Goal: Information Seeking & Learning: Learn about a topic

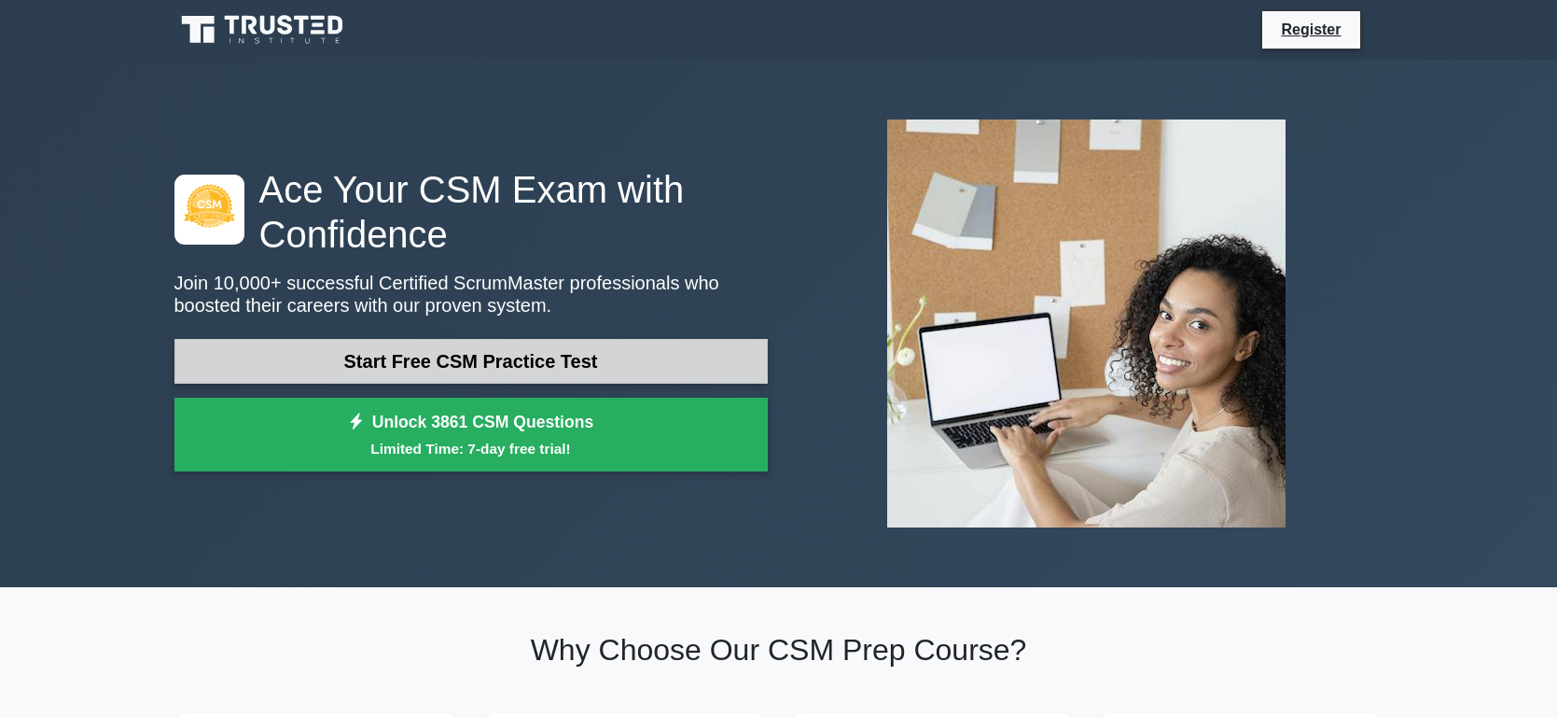
click at [472, 366] on link "Start Free CSM Practice Test" at bounding box center [470, 361] width 593 height 45
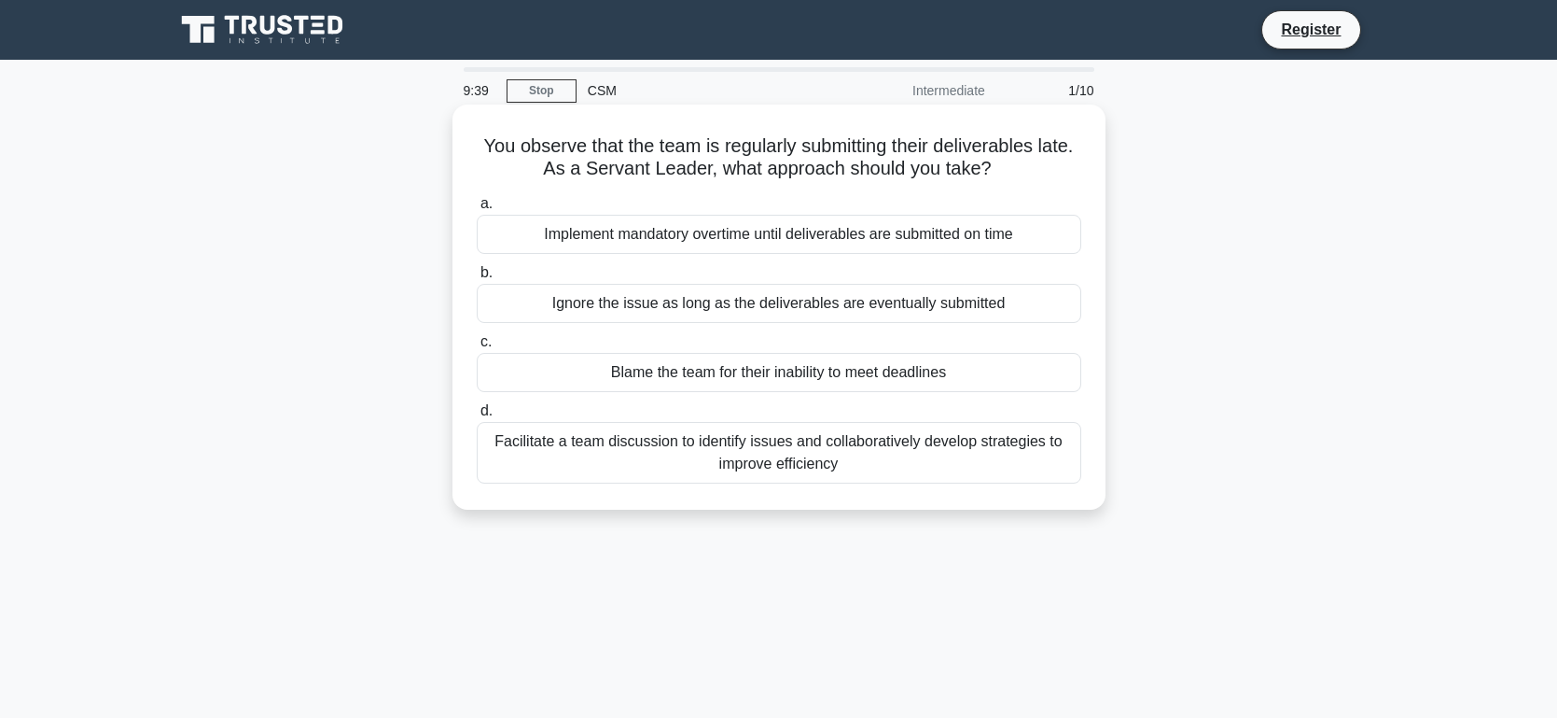
click at [613, 472] on div "Facilitate a team discussion to identify issues and collaboratively develop str…" at bounding box center [779, 453] width 605 height 62
click at [477, 417] on input "d. Facilitate a team discussion to identify issues and collaboratively develop …" at bounding box center [477, 411] width 0 height 12
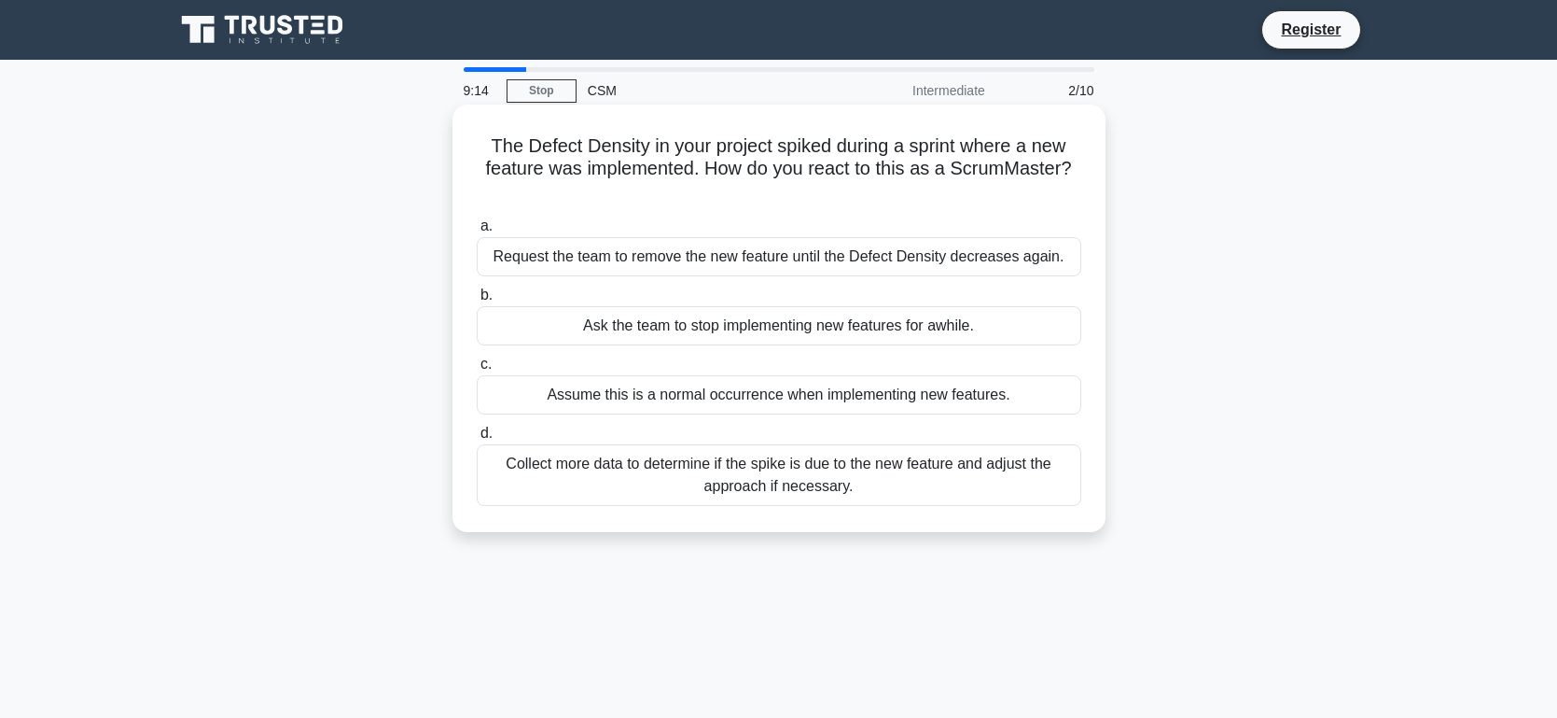
click at [690, 481] on div "Collect more data to determine if the spike is due to the new feature and adjus…" at bounding box center [779, 475] width 605 height 62
click at [477, 439] on input "d. Collect more data to determine if the spike is due to the new feature and ad…" at bounding box center [477, 433] width 0 height 12
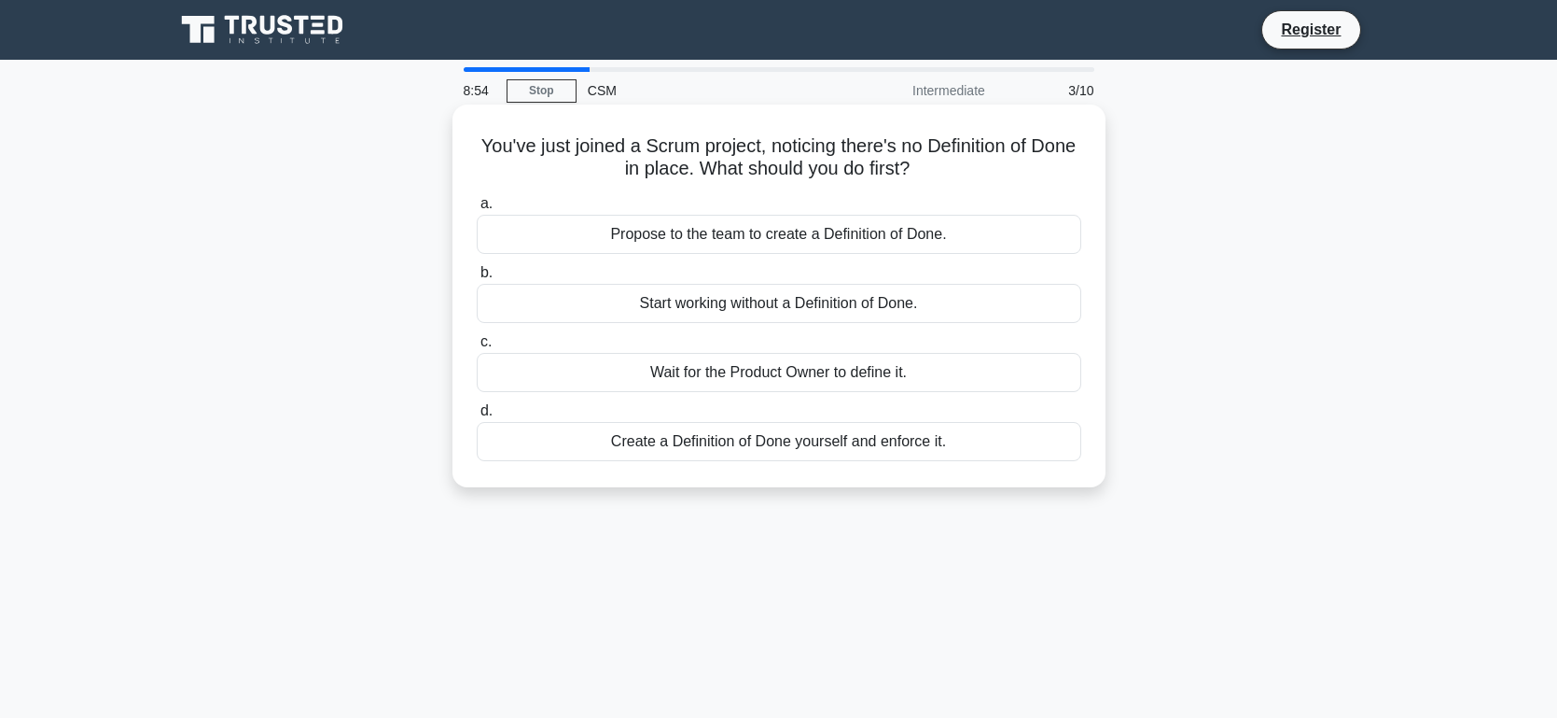
click at [778, 230] on div "Propose to the team to create a Definition of Done." at bounding box center [779, 234] width 605 height 39
click at [477, 210] on input "a. Propose to the team to create a Definition of Done." at bounding box center [477, 204] width 0 height 12
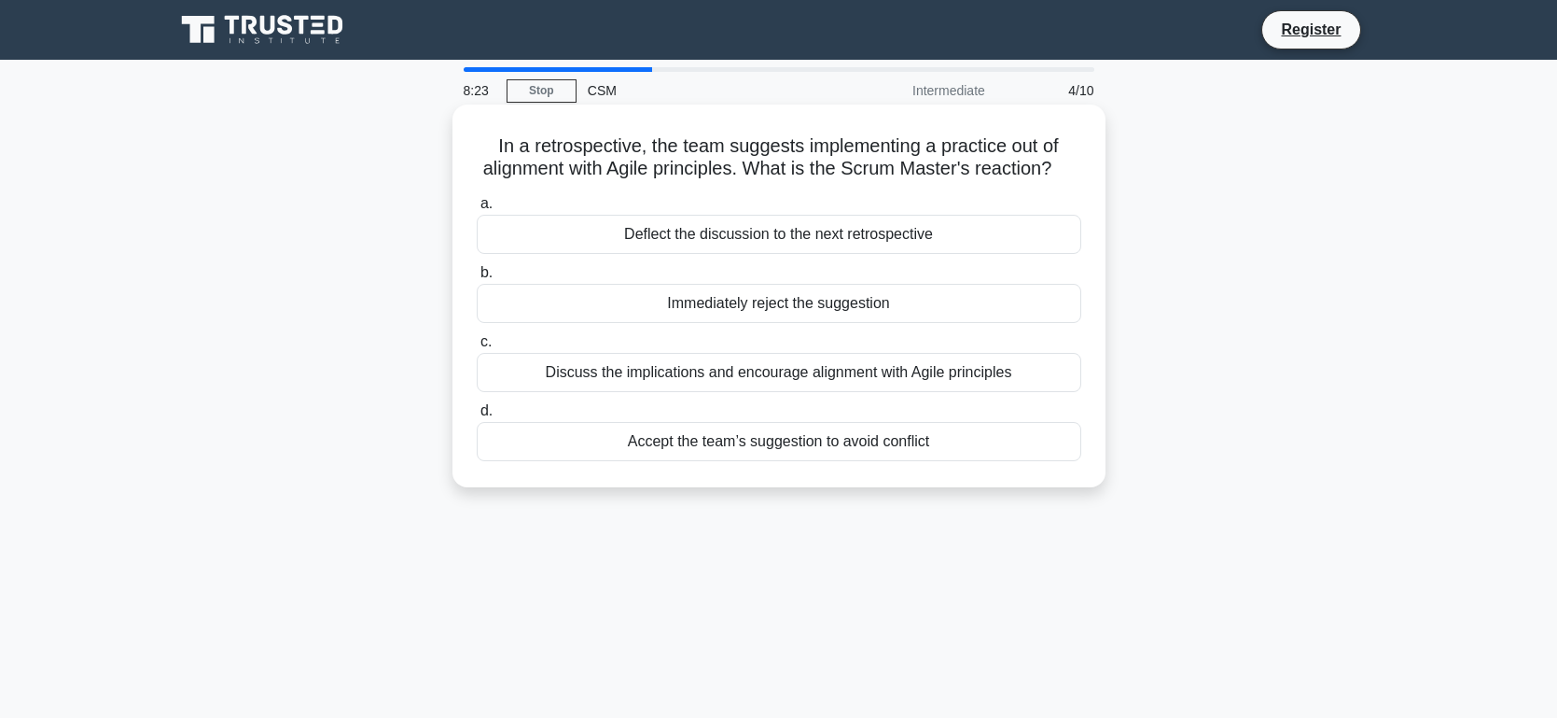
click at [730, 369] on div "Discuss the implications and encourage alignment with Agile principles" at bounding box center [779, 372] width 605 height 39
click at [477, 348] on input "c. Discuss the implications and encourage alignment with Agile principles" at bounding box center [477, 342] width 0 height 12
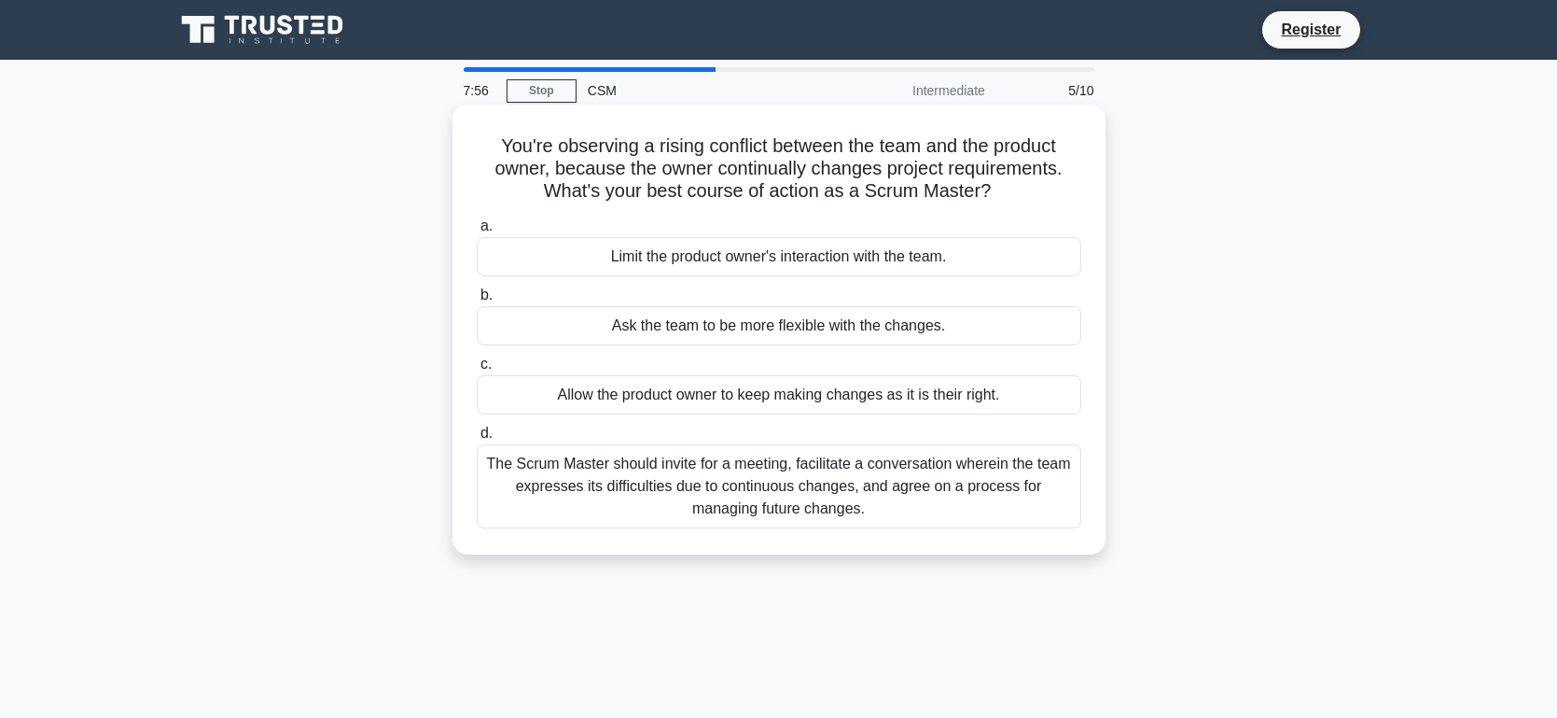
click at [741, 505] on div "The Scrum Master should invite for a meeting, facilitate a conversation wherein…" at bounding box center [779, 486] width 605 height 84
click at [477, 439] on input "d. The Scrum Master should invite for a meeting, facilitate a conversation wher…" at bounding box center [477, 433] width 0 height 12
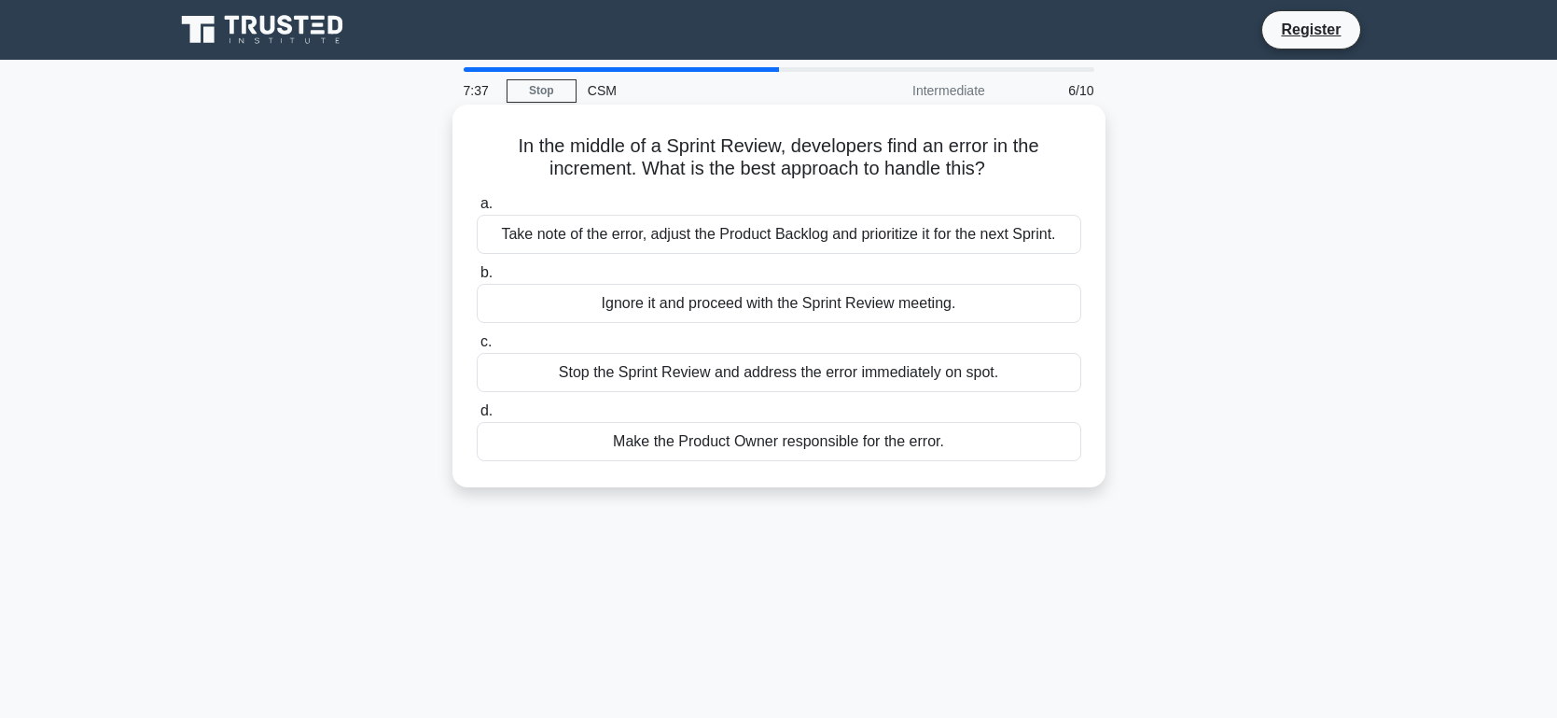
click at [659, 230] on div "Take note of the error, adjust the Product Backlog and prioritize it for the ne…" at bounding box center [779, 234] width 605 height 39
click at [477, 210] on input "a. Take note of the error, adjust the Product Backlog and prioritize it for the…" at bounding box center [477, 204] width 0 height 12
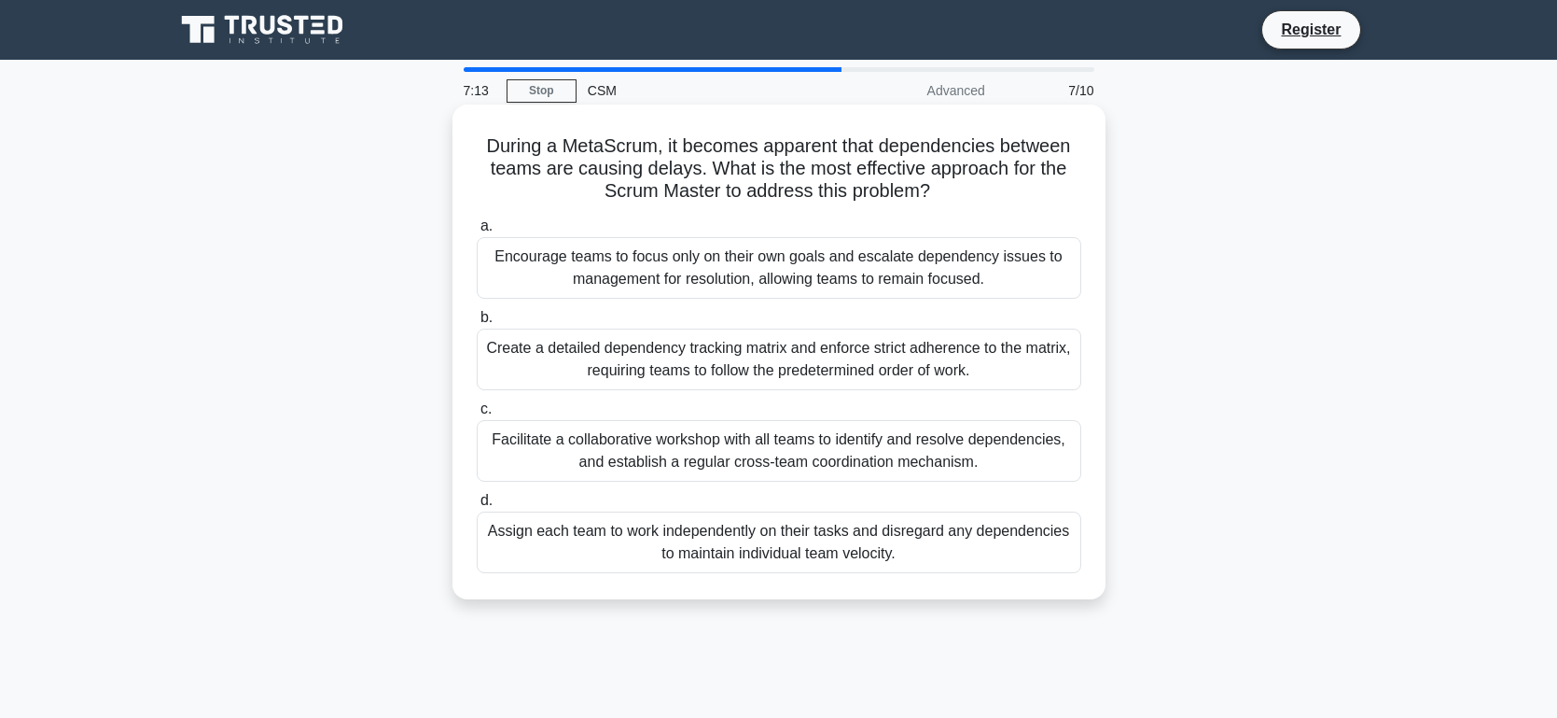
click at [673, 458] on div "Facilitate a collaborative workshop with all teams to identify and resolve depe…" at bounding box center [779, 451] width 605 height 62
click at [477, 415] on input "c. Facilitate a collaborative workshop with all teams to identify and resolve d…" at bounding box center [477, 409] width 0 height 12
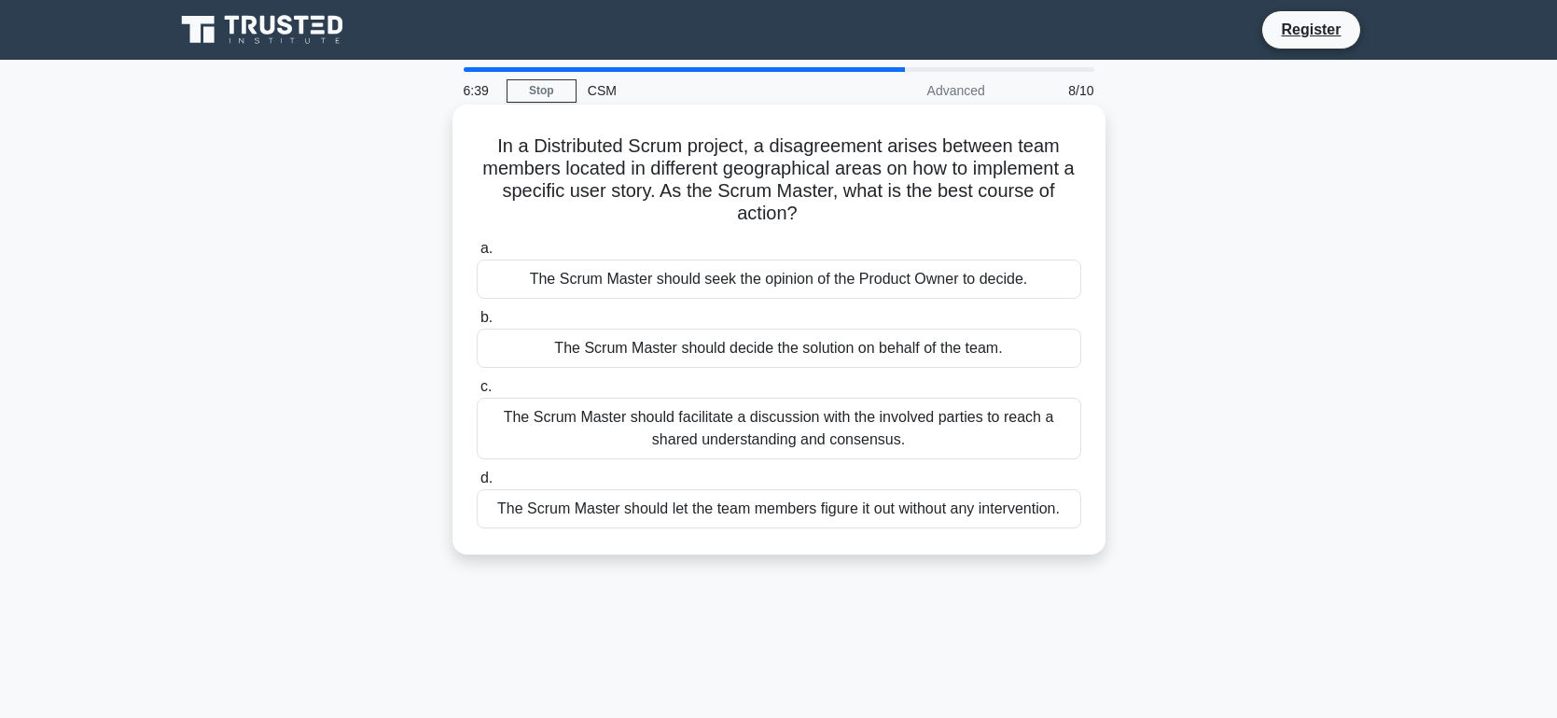
click at [739, 422] on div "The Scrum Master should facilitate a discussion with the involved parties to re…" at bounding box center [779, 428] width 605 height 62
click at [477, 393] on input "c. The Scrum Master should facilitate a discussion with the involved parties to…" at bounding box center [477, 387] width 0 height 12
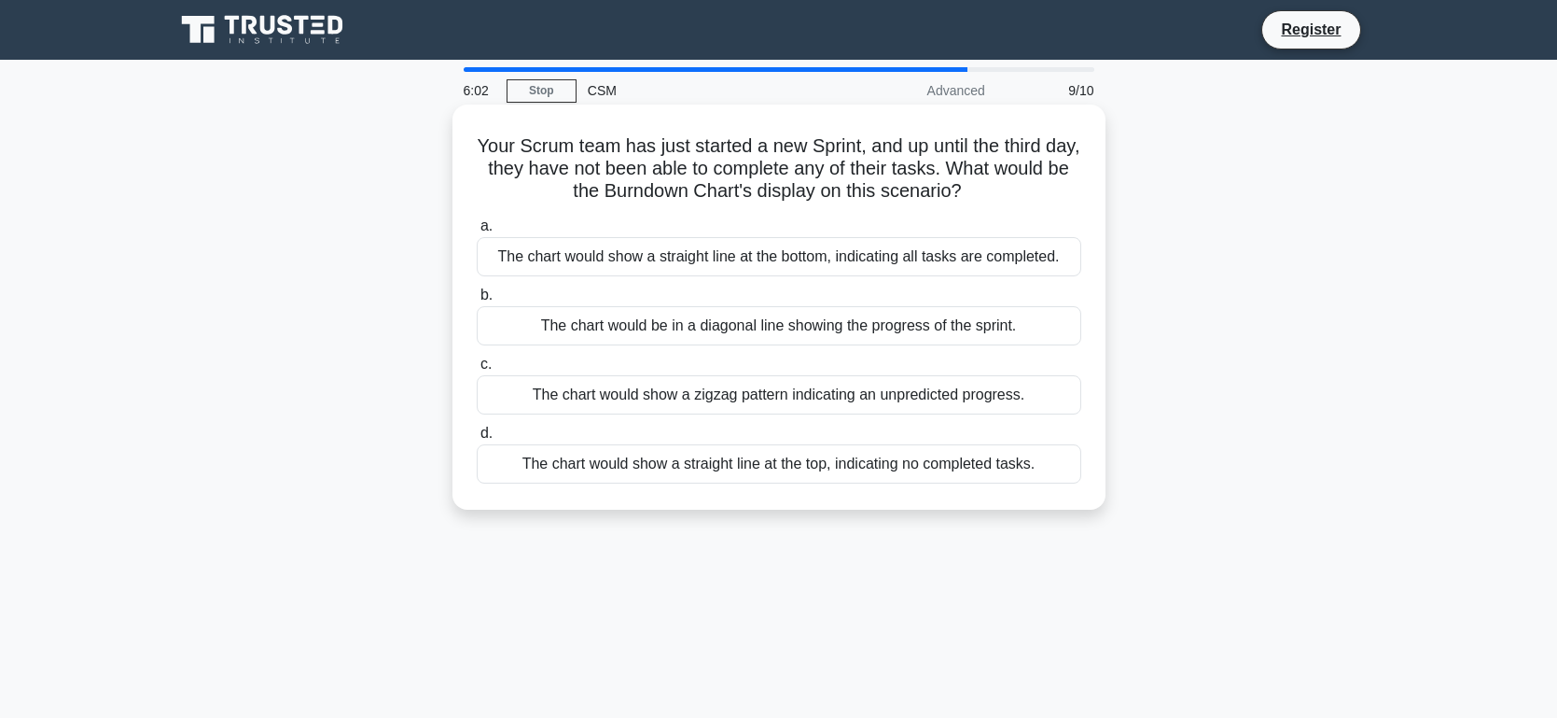
click at [793, 390] on div "The chart would show a zigzag pattern indicating an unpredicted progress." at bounding box center [779, 394] width 605 height 39
click at [477, 370] on input "c. The chart would show a zigzag pattern indicating an unpredicted progress." at bounding box center [477, 364] width 0 height 12
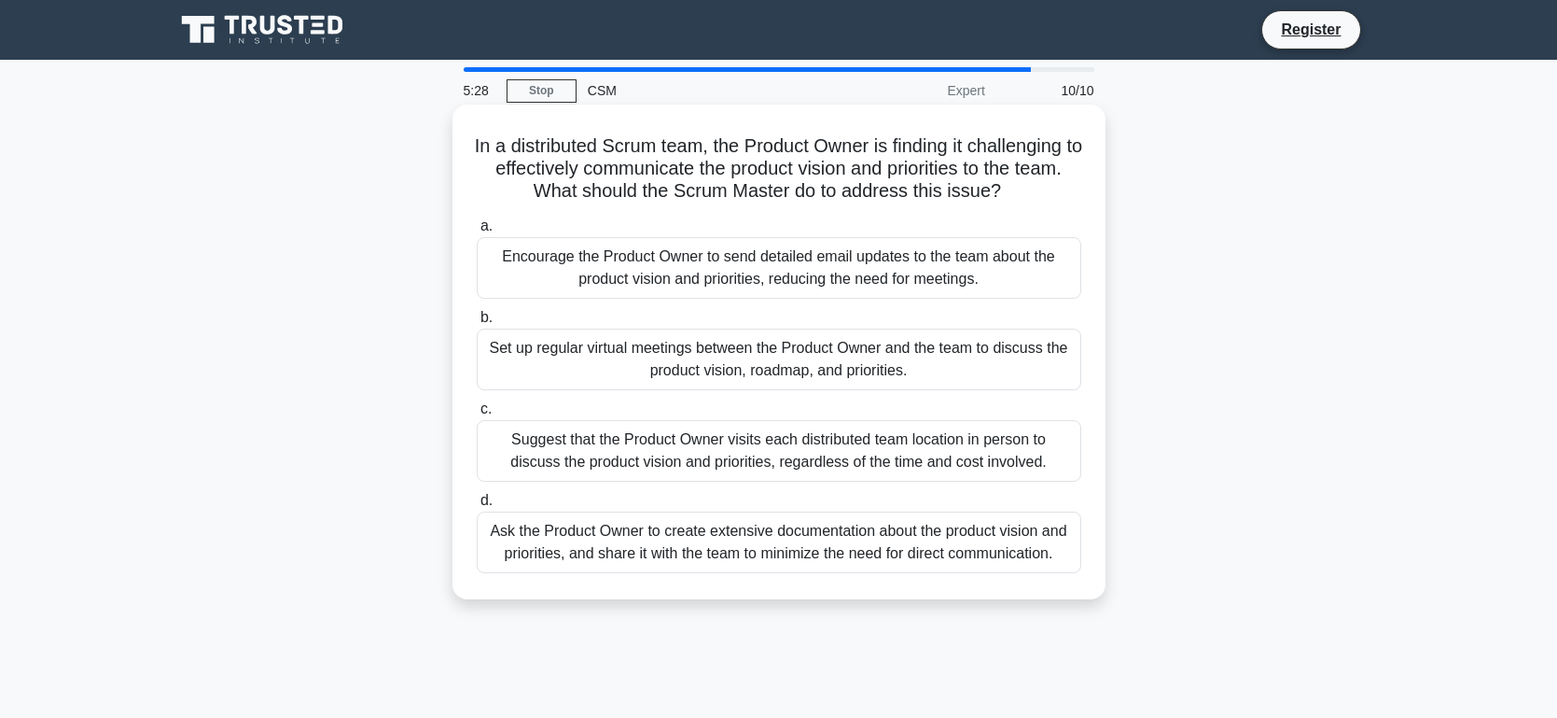
click at [702, 357] on div "Set up regular virtual meetings between the Product Owner and the team to discu…" at bounding box center [779, 359] width 605 height 62
click at [477, 324] on input "b. Set up regular virtual meetings between the Product Owner and the team to di…" at bounding box center [477, 318] width 0 height 12
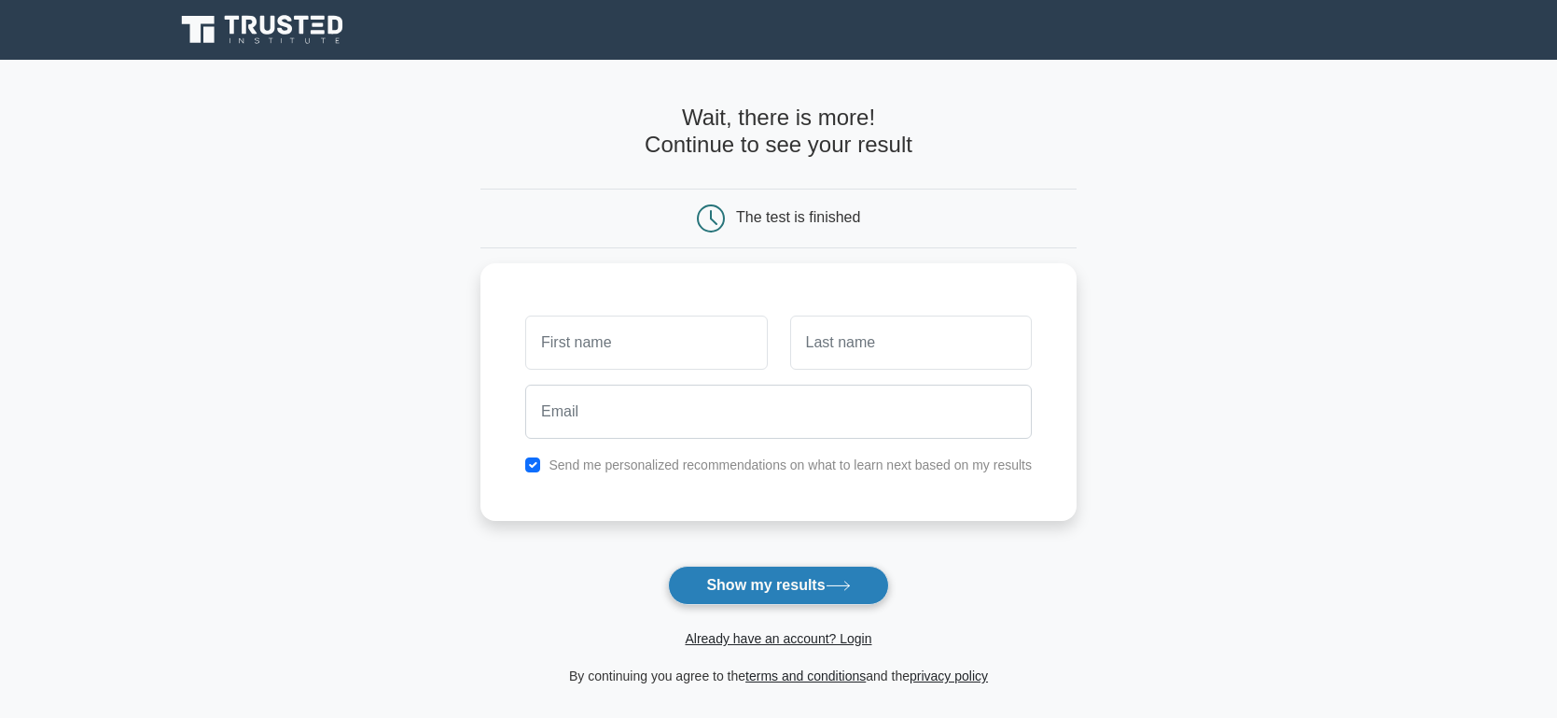
click at [735, 583] on button "Show my results" at bounding box center [778, 584] width 220 height 39
click at [270, 517] on main "Wait, there is more! Continue to see your result The test is finished and the" at bounding box center [778, 396] width 1557 height 672
click at [536, 459] on input "checkbox" at bounding box center [532, 460] width 15 height 15
checkbox input "false"
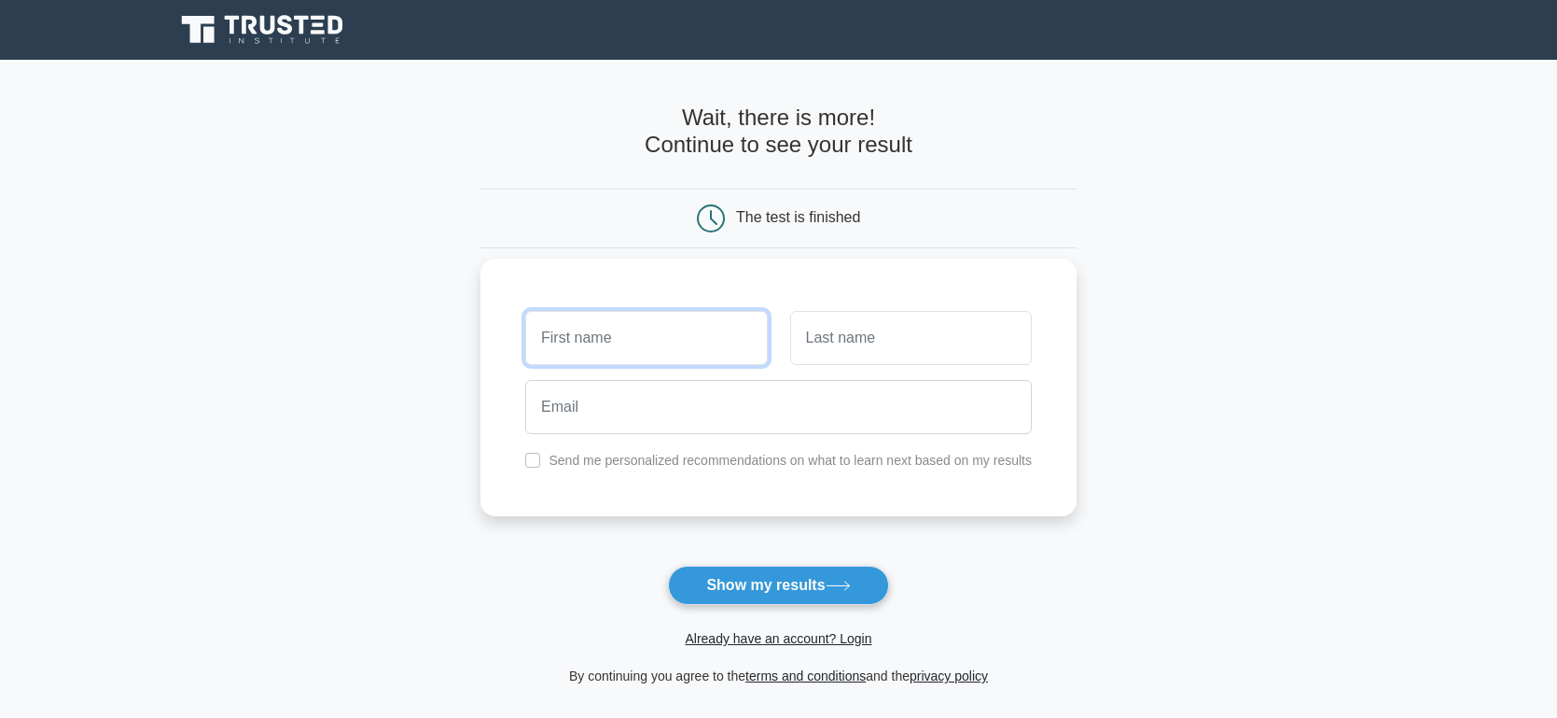
click at [586, 341] on input "text" at bounding box center [646, 338] width 242 height 54
type input "[PERSON_NAME]"
click at [875, 348] on input "text" at bounding box center [911, 338] width 242 height 54
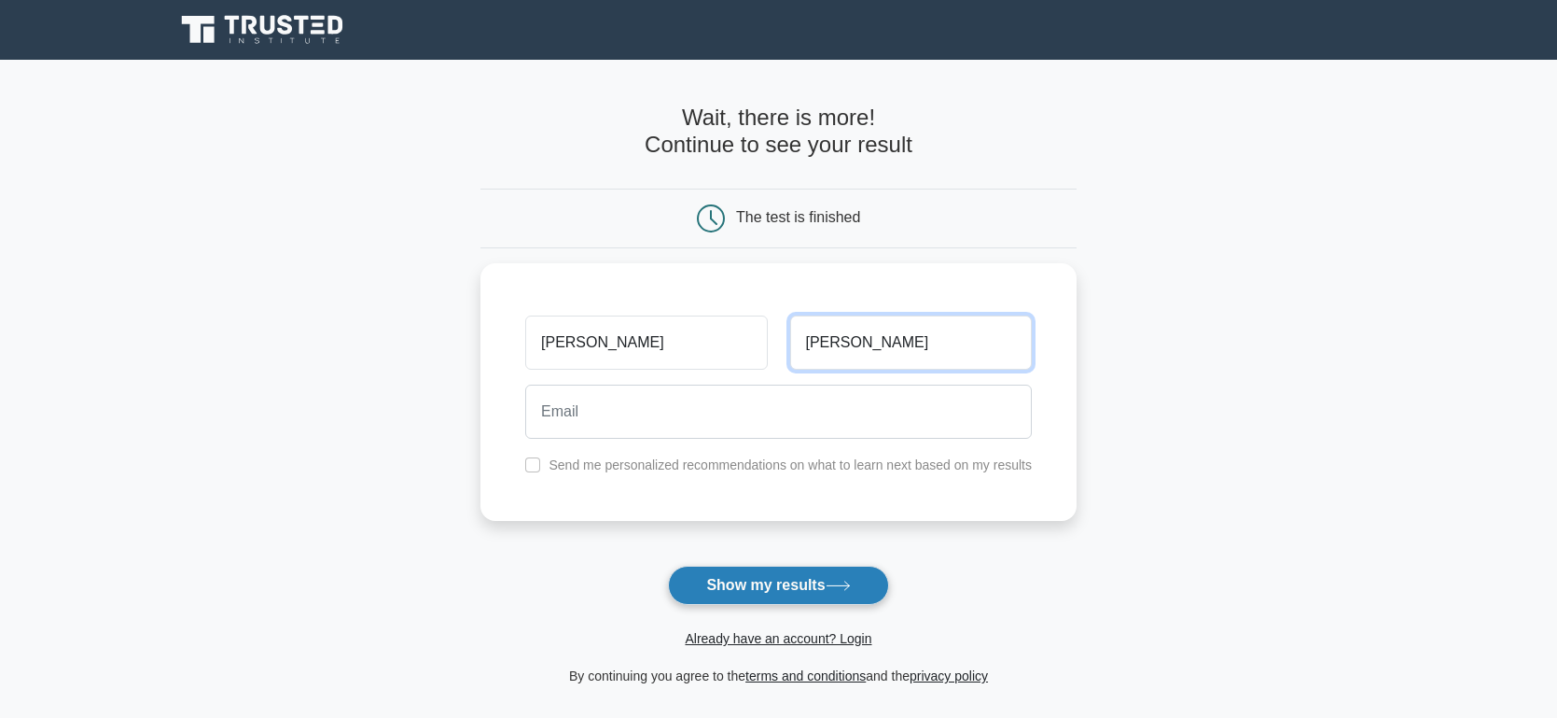
type input "Harvey"
click at [747, 584] on button "Show my results" at bounding box center [778, 584] width 220 height 39
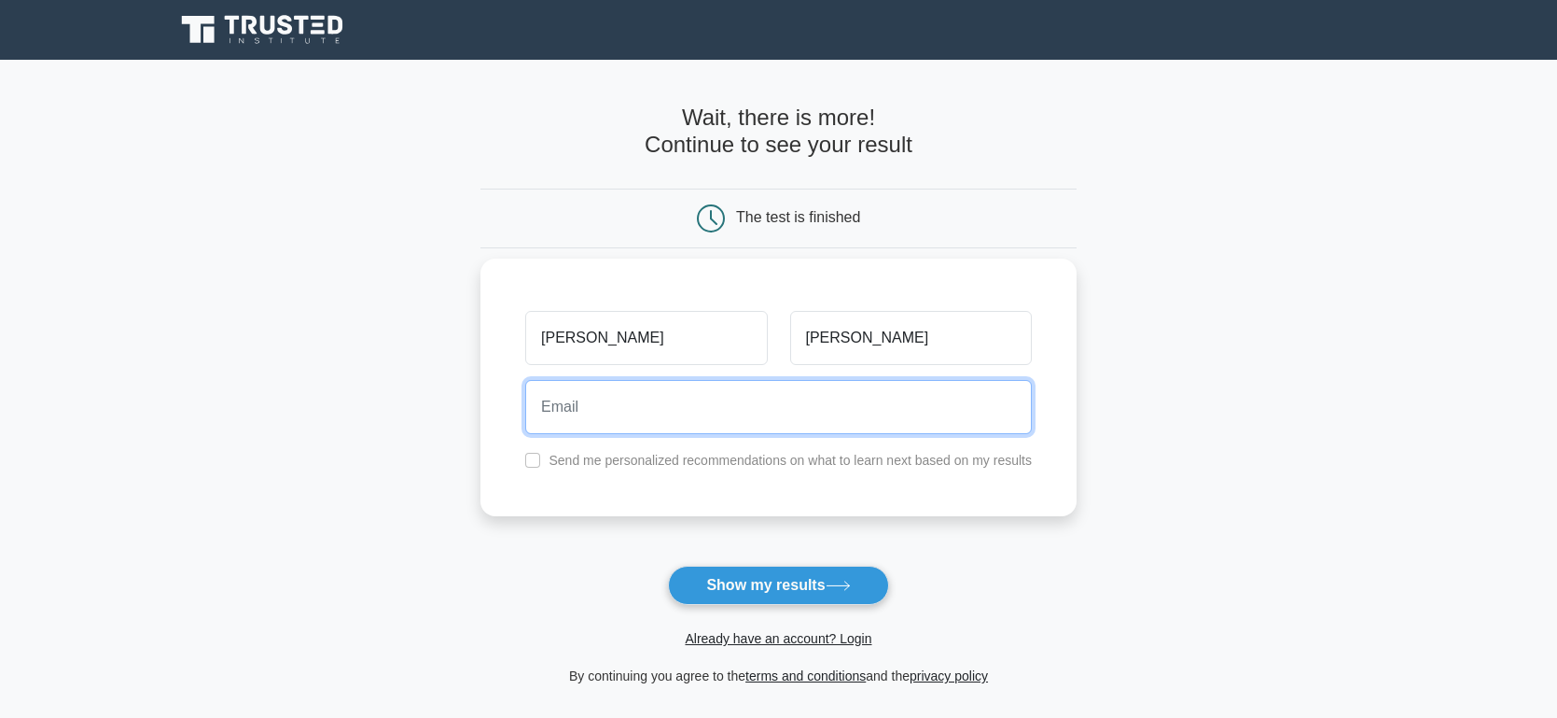
click at [616, 425] on input "email" at bounding box center [778, 407] width 507 height 54
type input "chriistopher.harvey@gmail.com"
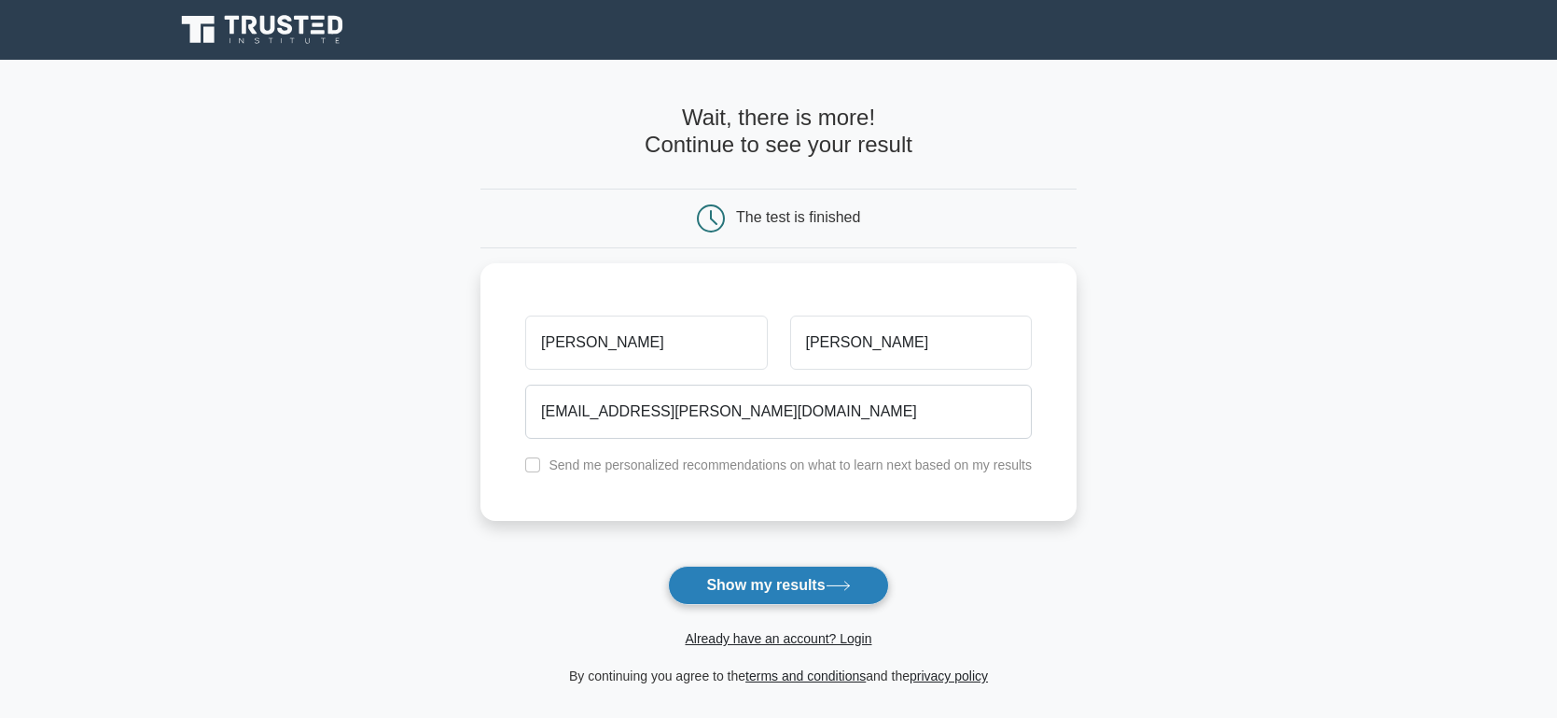
click at [741, 585] on button "Show my results" at bounding box center [778, 584] width 220 height 39
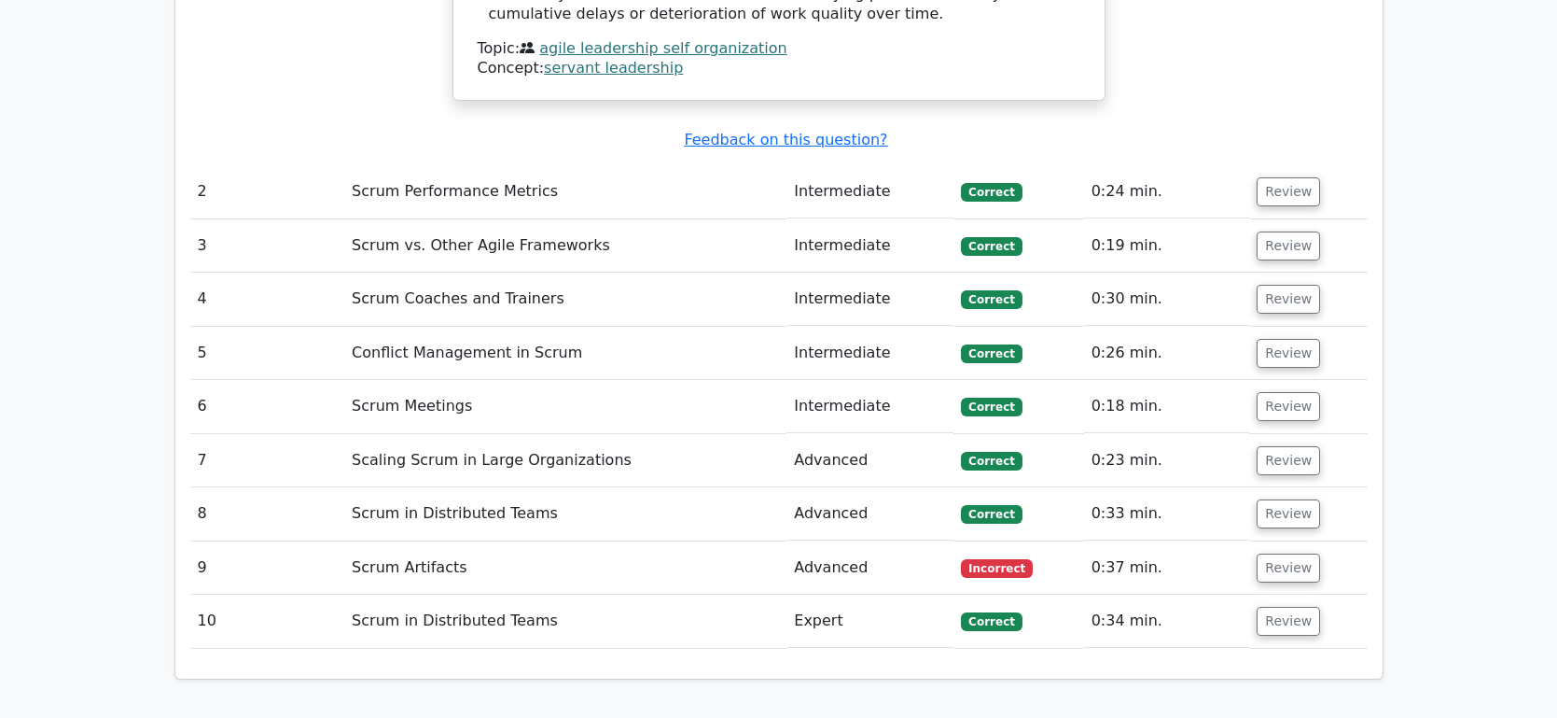
scroll to position [2385, 0]
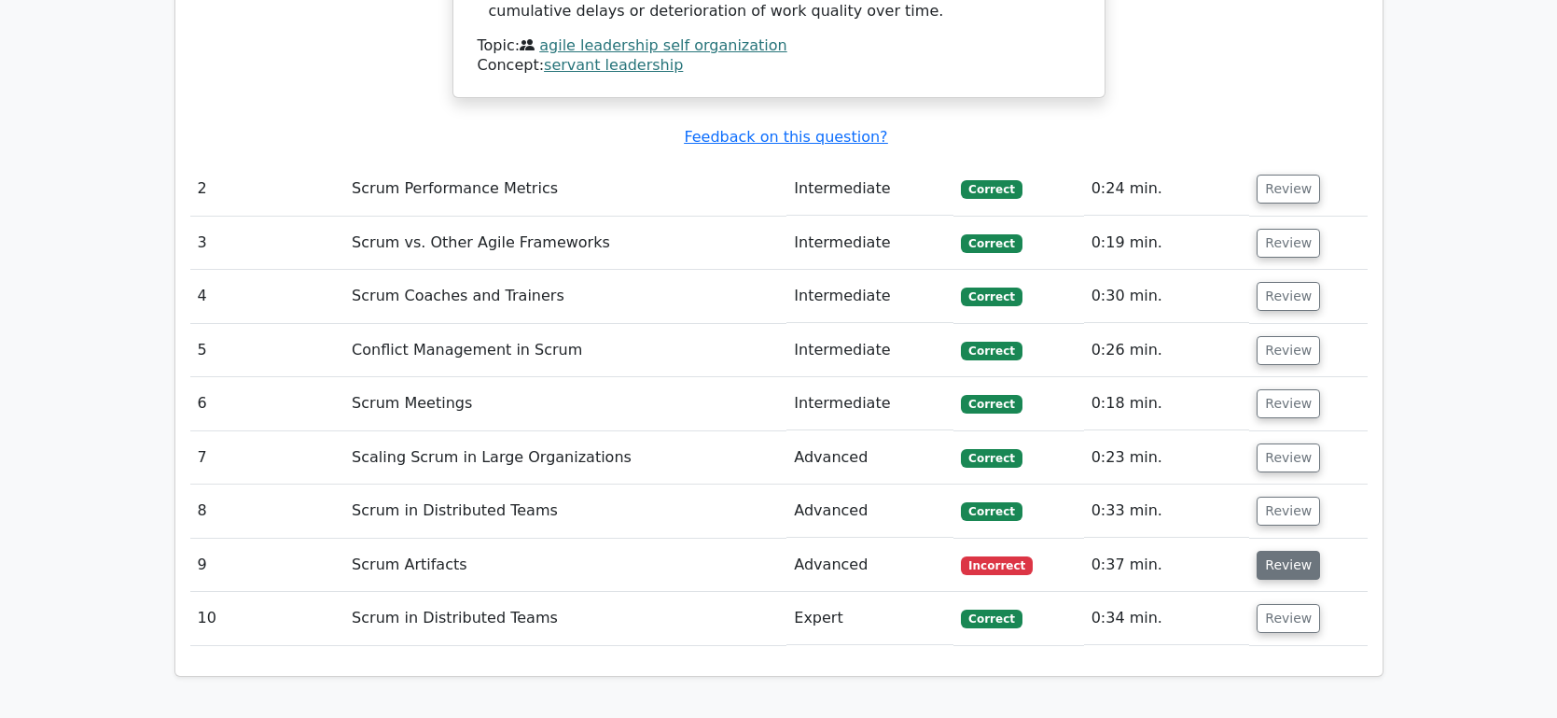
click at [1297, 551] on button "Review" at bounding box center [1288, 565] width 63 height 29
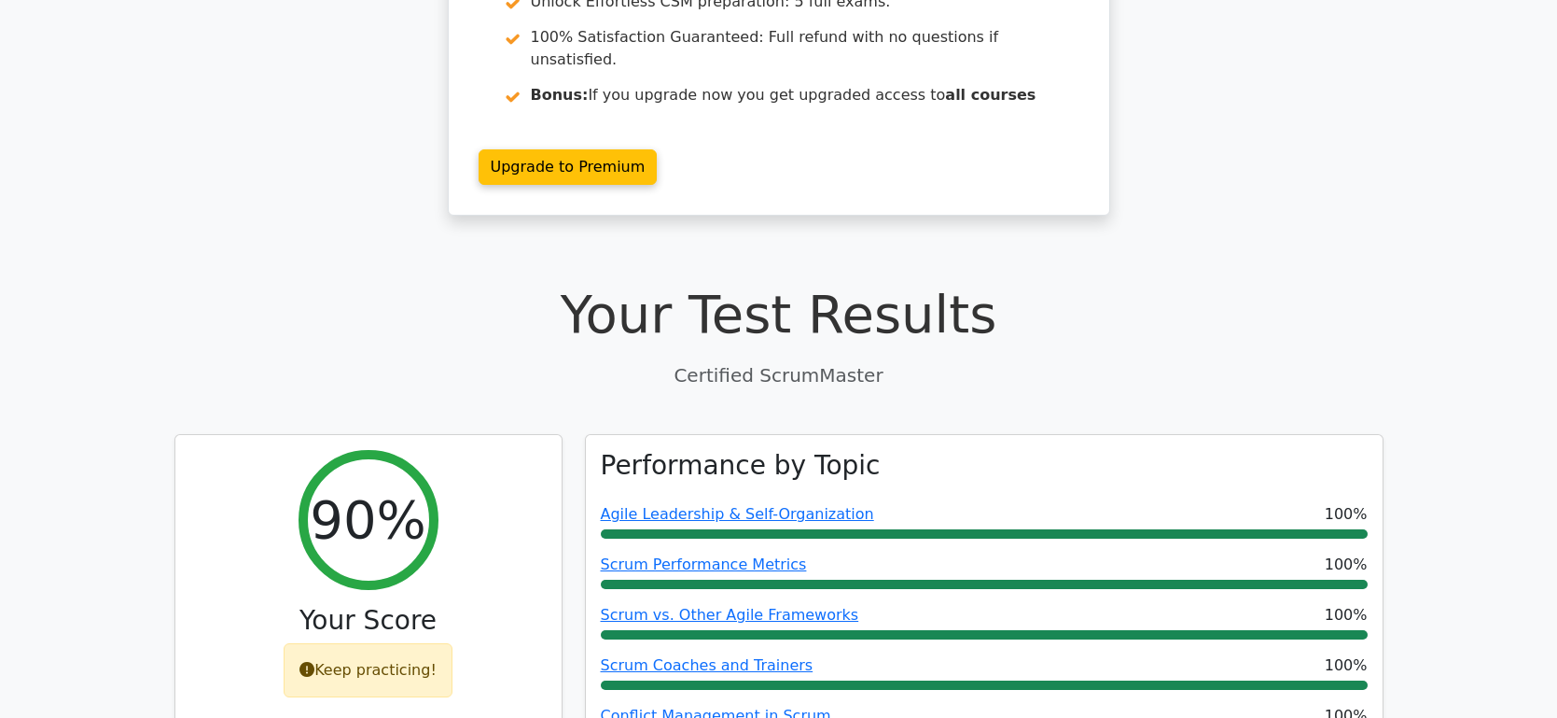
scroll to position [0, 0]
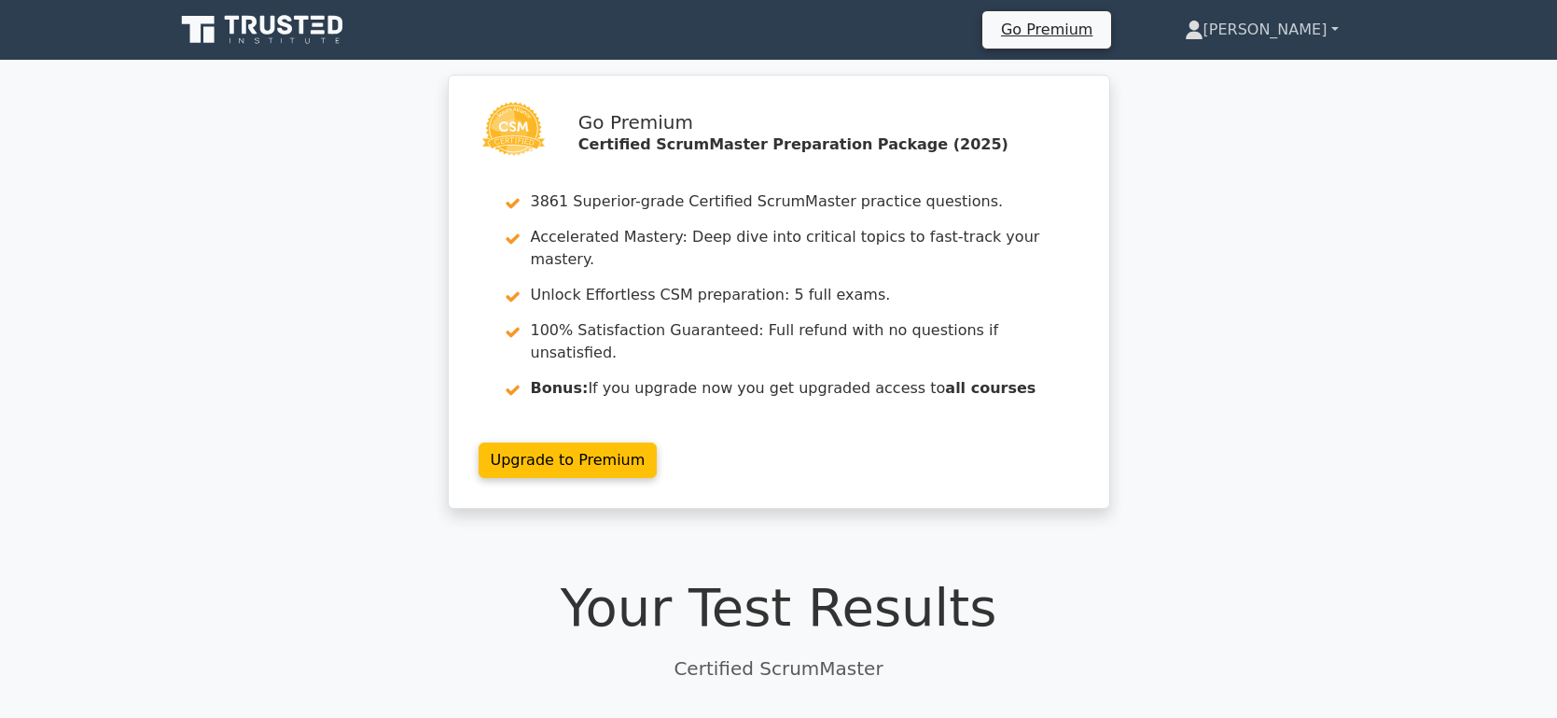
click at [1342, 29] on link "Chris" at bounding box center [1262, 29] width 244 height 37
click at [1245, 72] on link "Profile" at bounding box center [1214, 74] width 147 height 30
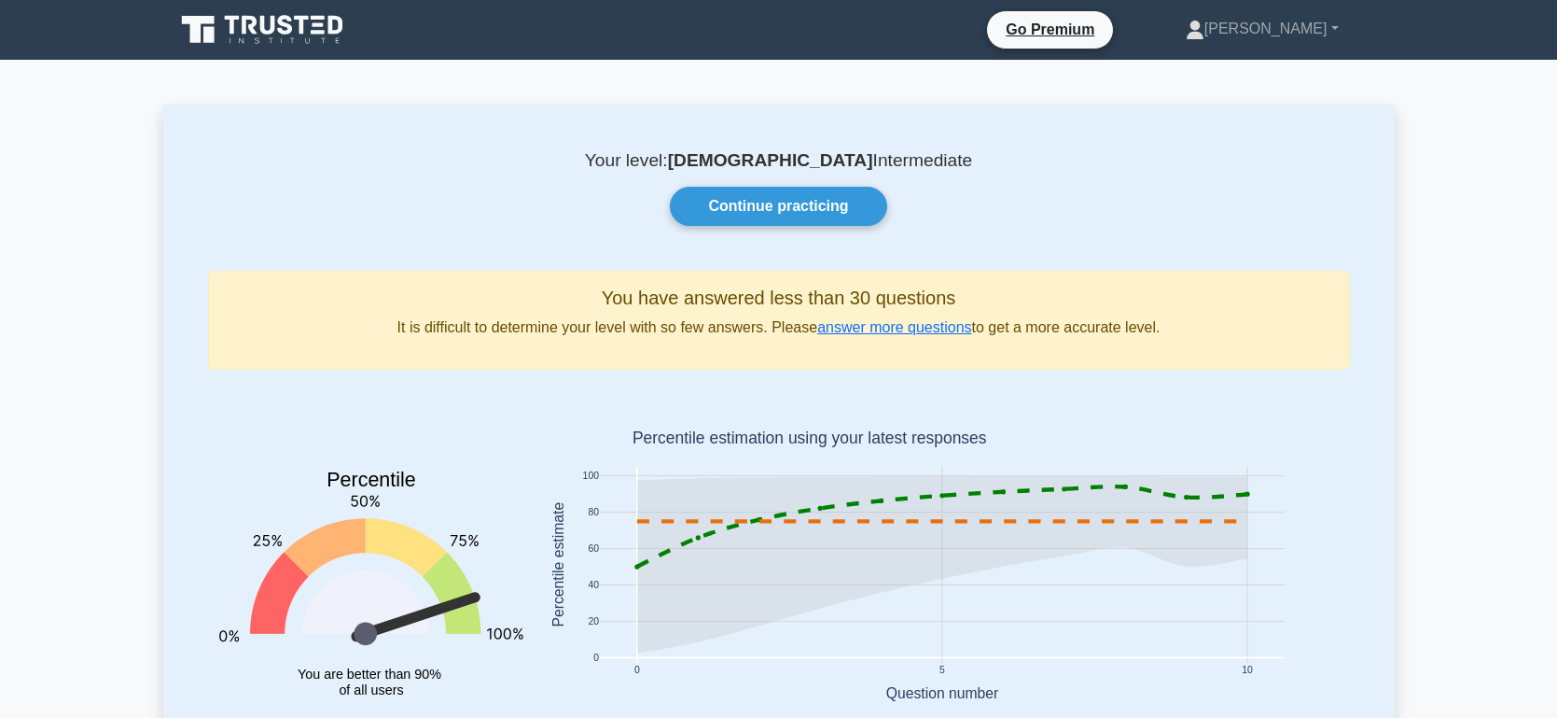
click at [293, 12] on icon at bounding box center [263, 29] width 179 height 35
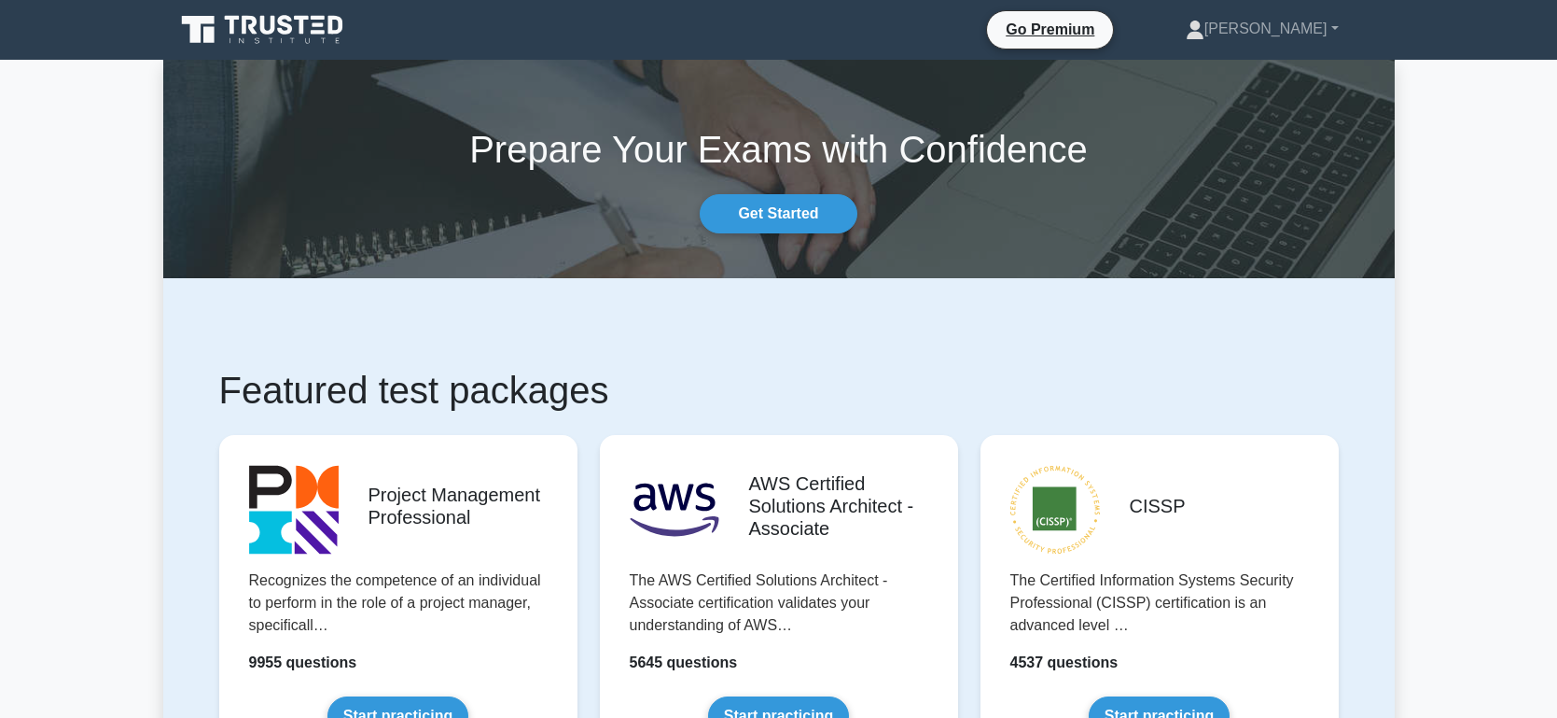
click at [287, 30] on icon at bounding box center [285, 25] width 15 height 20
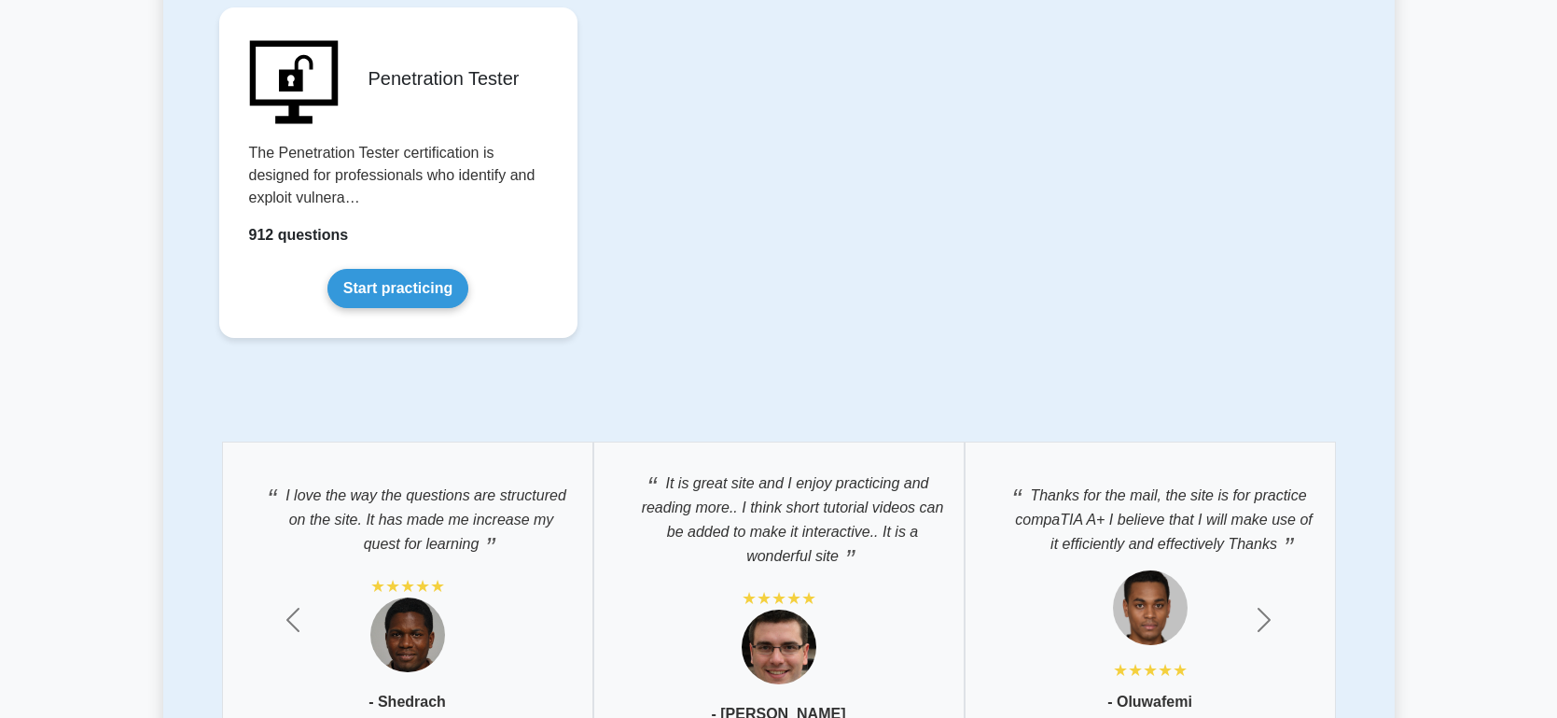
scroll to position [4645, 0]
